Goal: Task Accomplishment & Management: Use online tool/utility

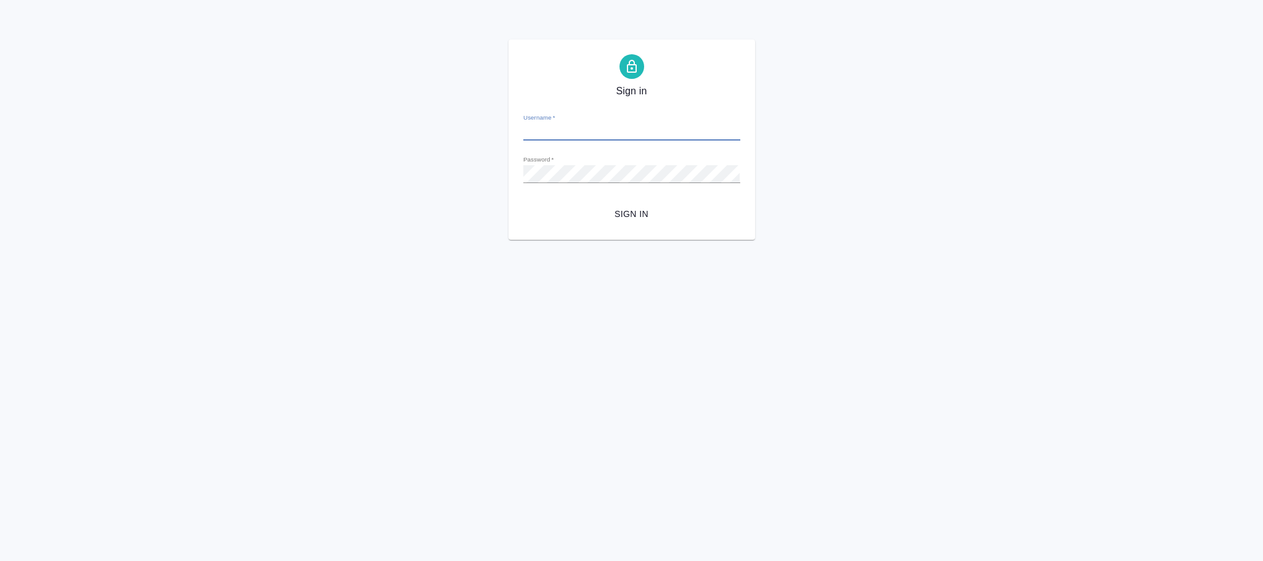
type input "[PERSON_NAME][EMAIL_ADDRESS][DOMAIN_NAME]"
click at [622, 210] on span "Sign in" at bounding box center [631, 214] width 197 height 15
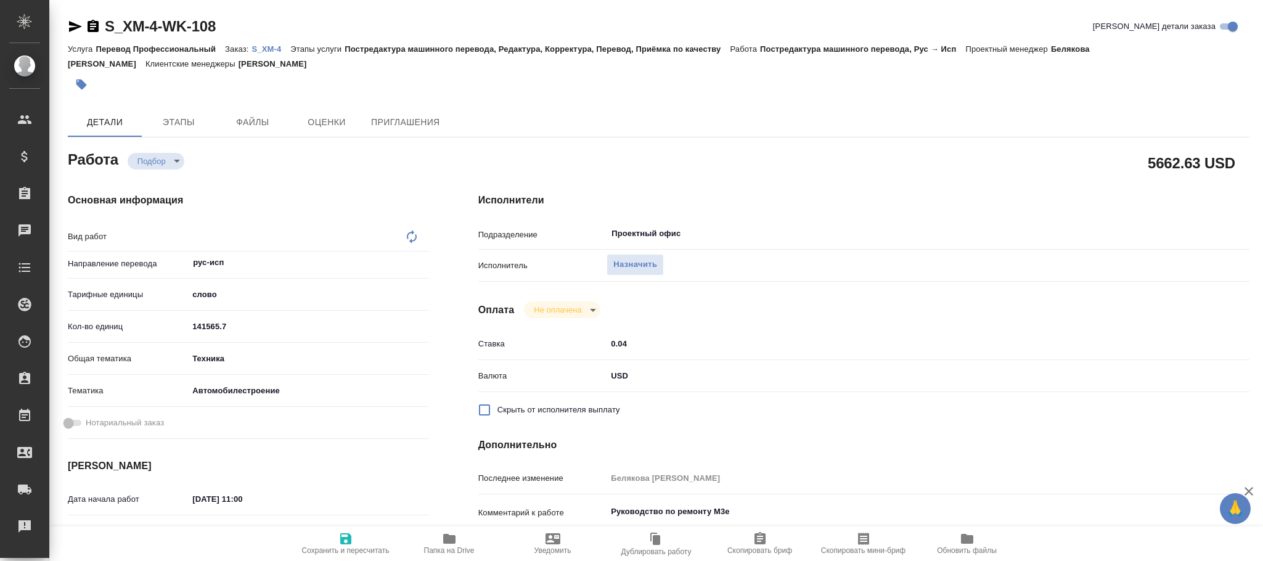
type textarea "Постредактура машинного перевода"
type textarea "x"
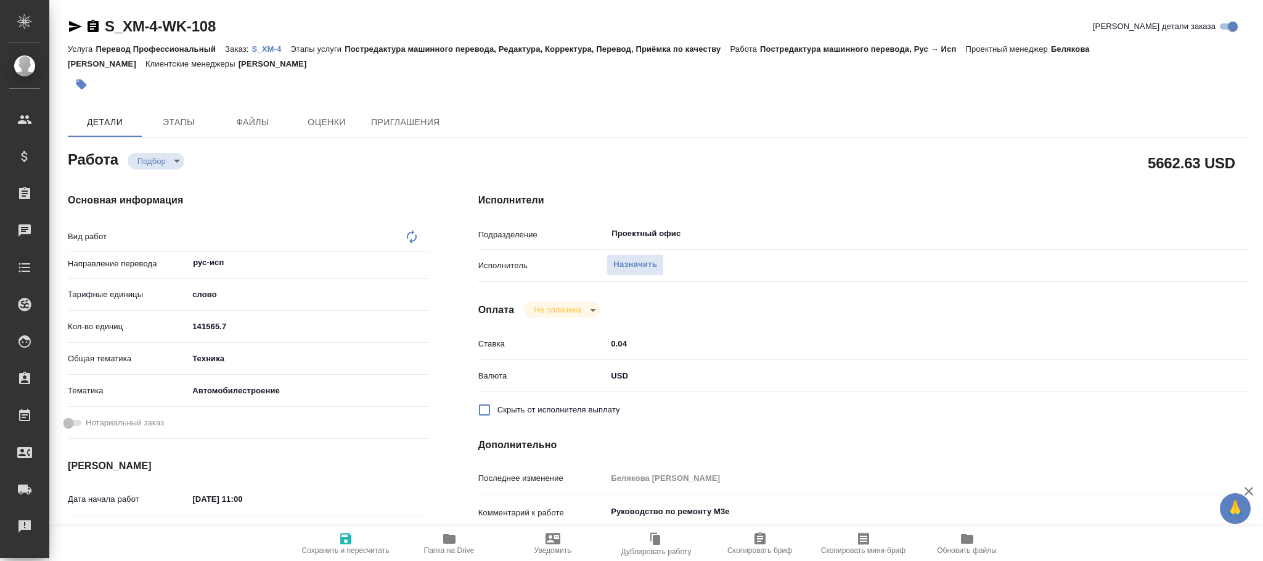
type textarea "x"
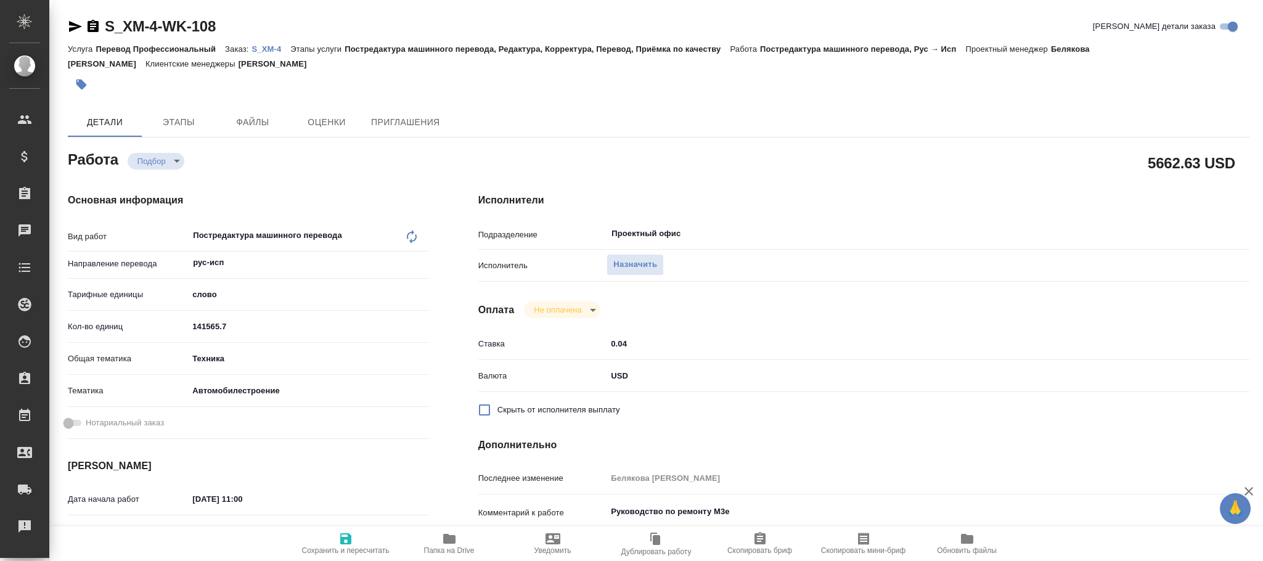
type textarea "x"
click at [627, 266] on span "Назначить" at bounding box center [635, 265] width 44 height 14
type textarea "x"
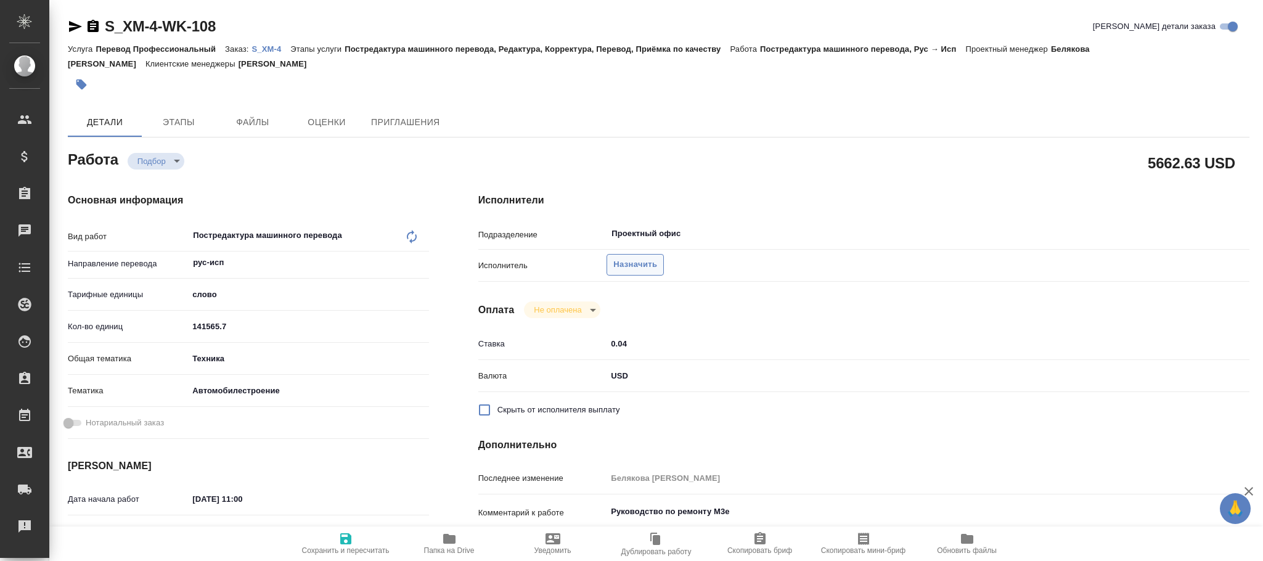
type textarea "x"
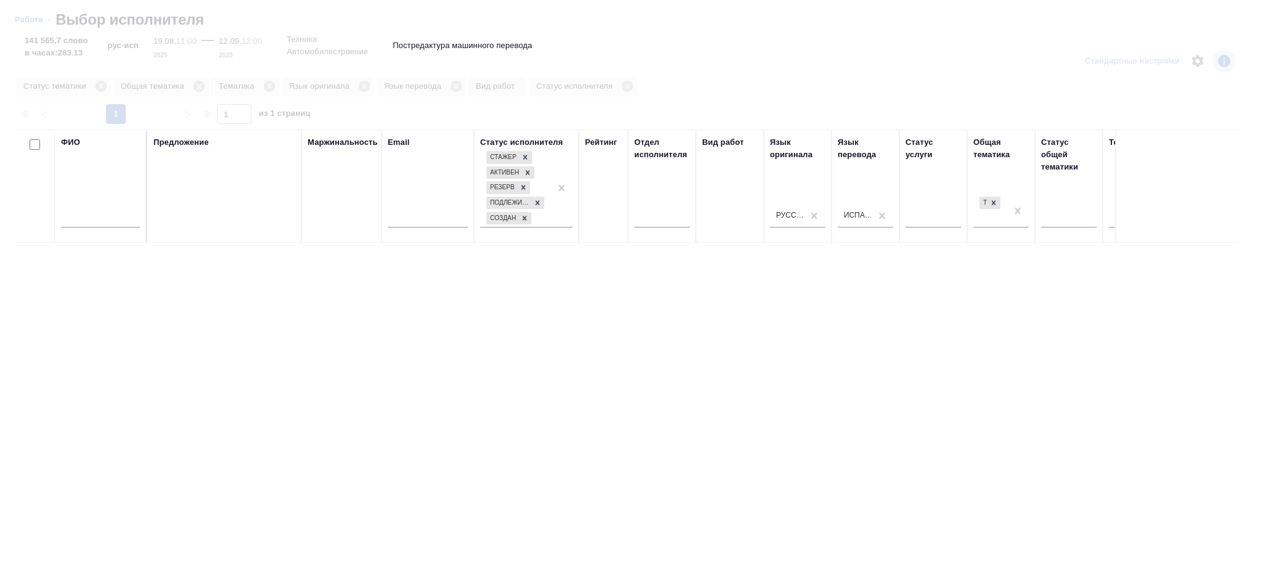
type textarea "x"
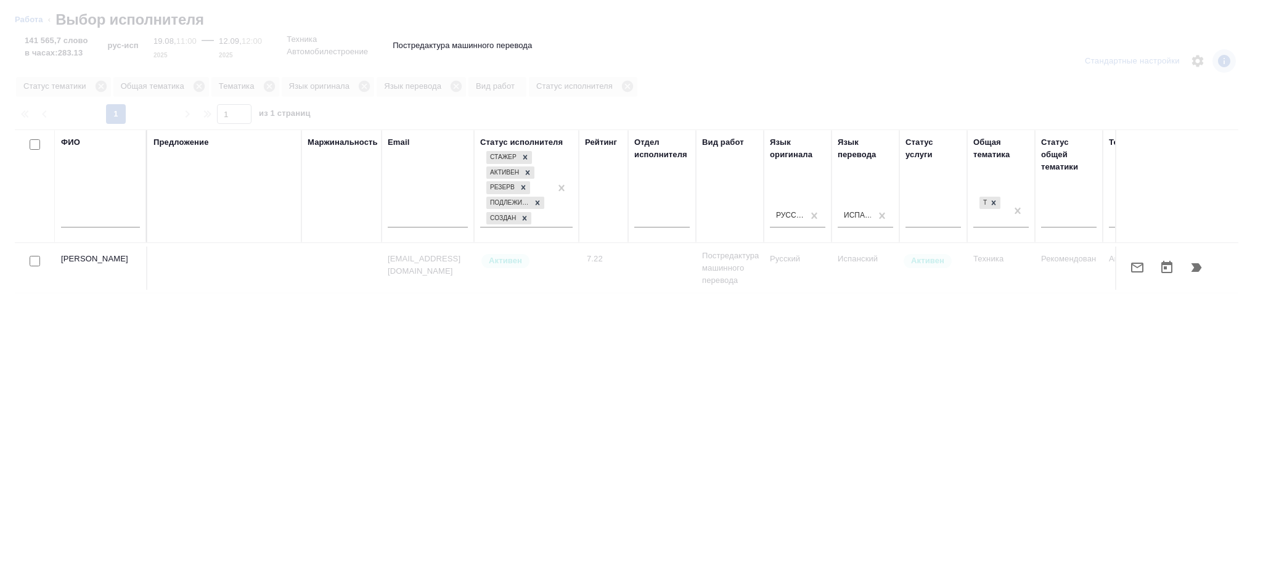
type textarea "x"
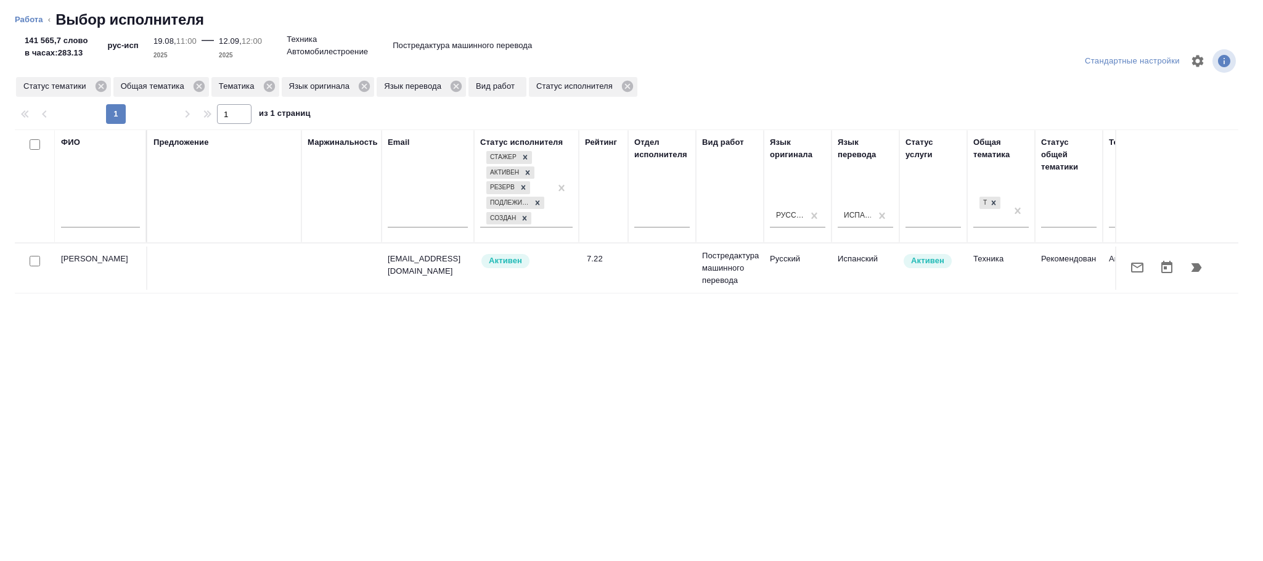
click at [100, 213] on input "text" at bounding box center [100, 219] width 79 height 15
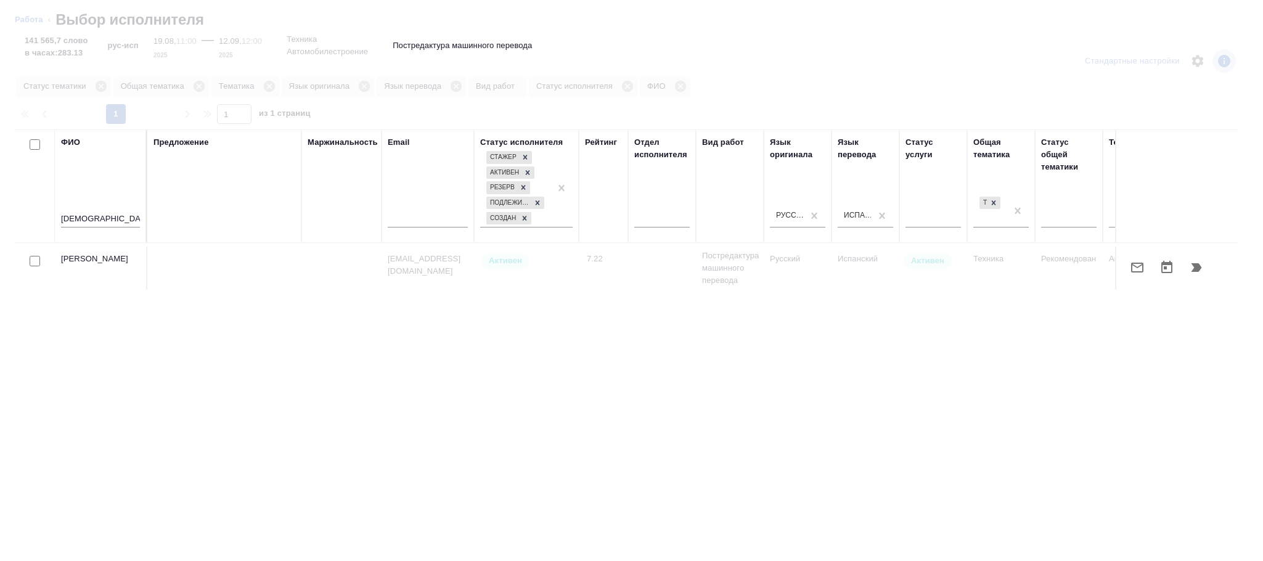
drag, startPoint x: 709, startPoint y: 496, endPoint x: 1234, endPoint y: 443, distance: 528.0
click at [1248, 443] on div at bounding box center [631, 373] width 1263 height 376
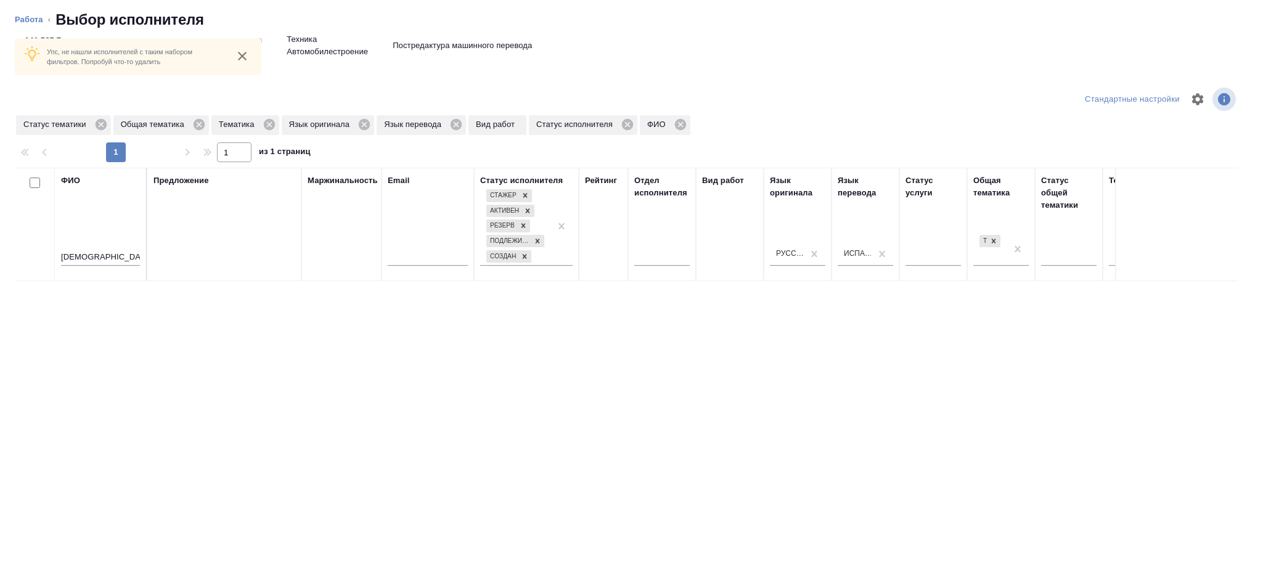
scroll to position [0, 581]
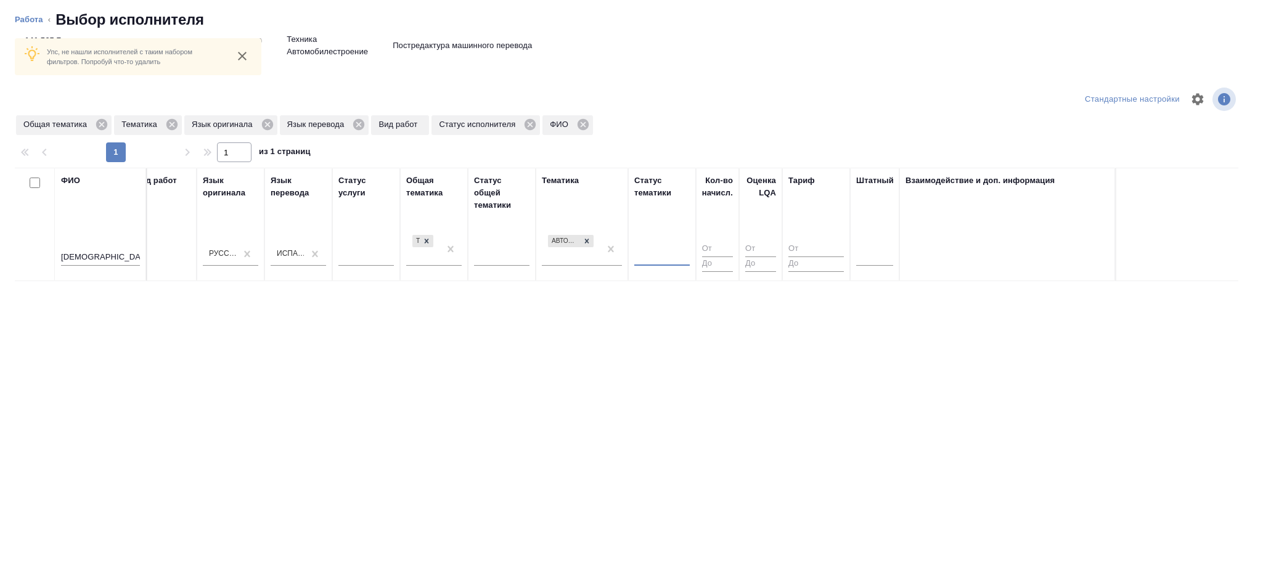
click at [239, 55] on icon "close" at bounding box center [242, 56] width 15 height 15
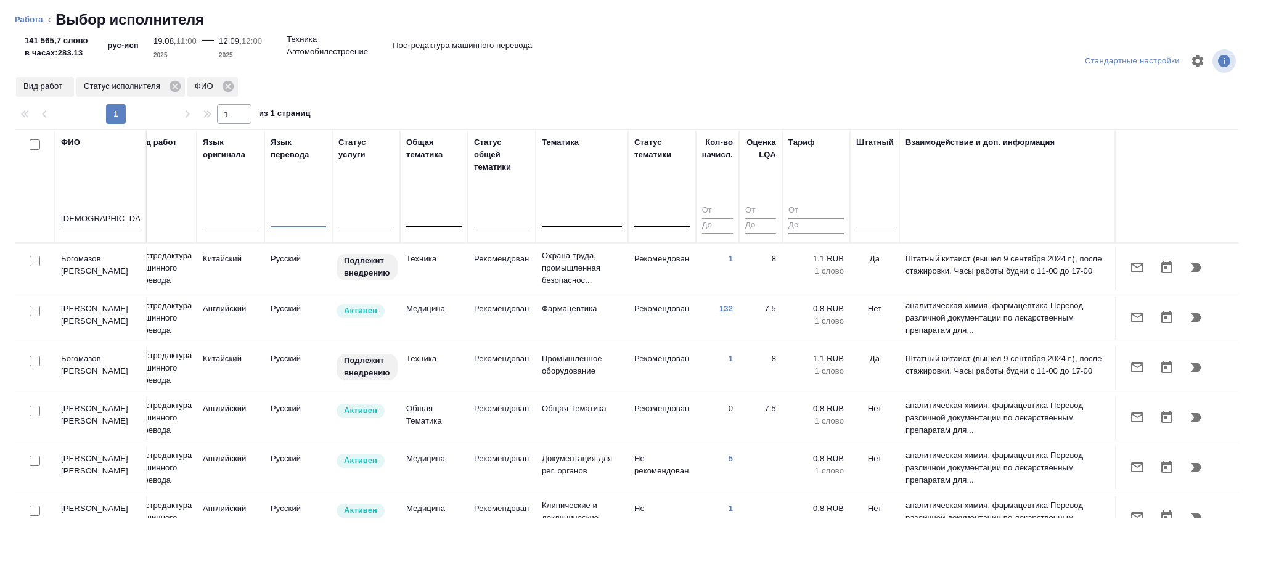
scroll to position [0, 0]
click at [105, 218] on input "маз" at bounding box center [100, 219] width 79 height 15
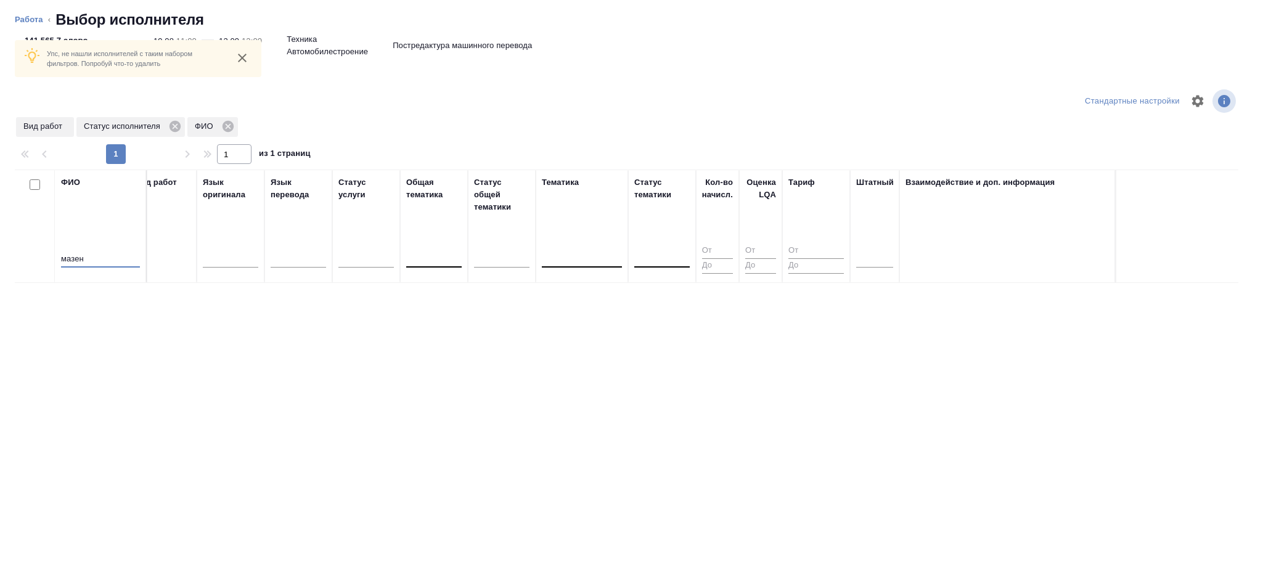
scroll to position [30, 0]
type input "мазен"
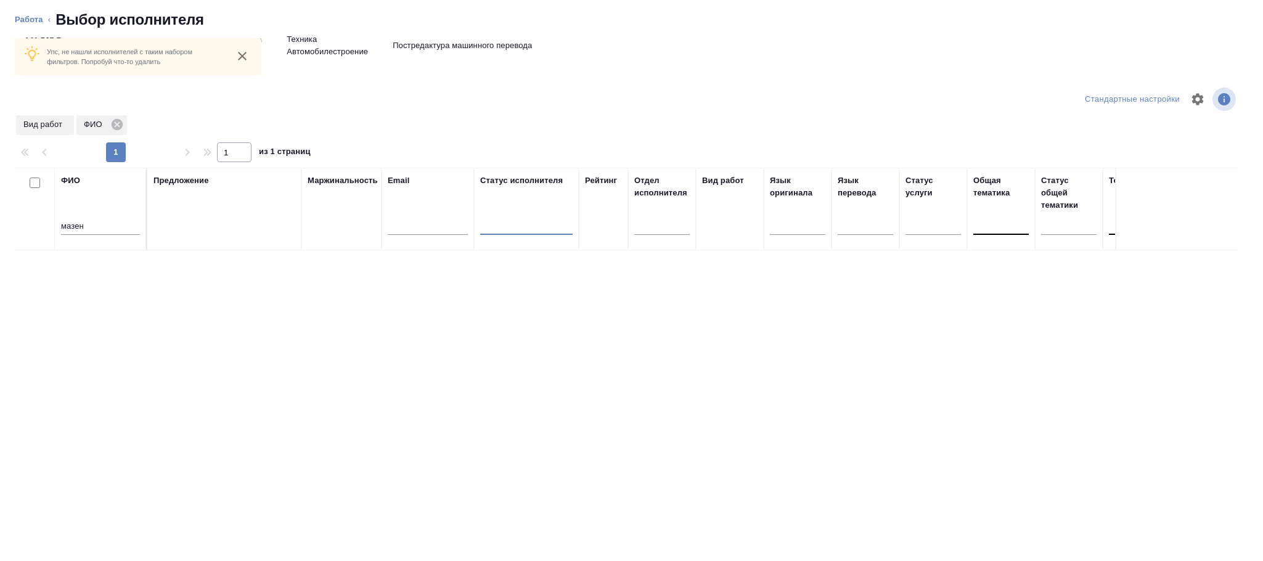
click at [241, 55] on icon "close" at bounding box center [242, 56] width 9 height 9
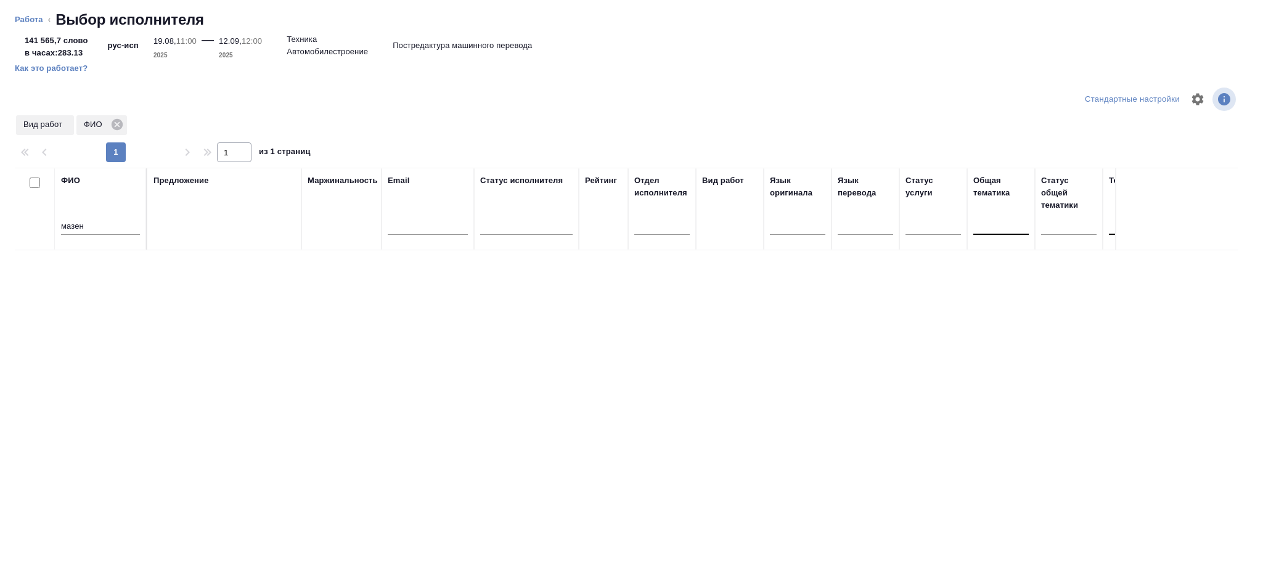
scroll to position [7, 0]
